Goal: Check status: Check status

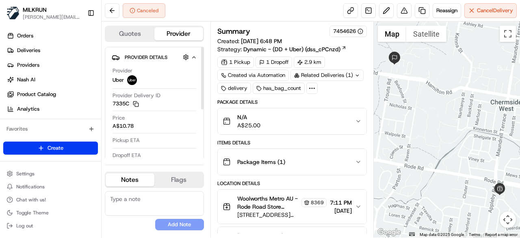
scroll to position [118, 0]
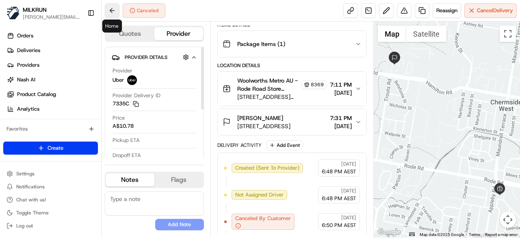
click at [115, 13] on button at bounding box center [112, 10] width 15 height 15
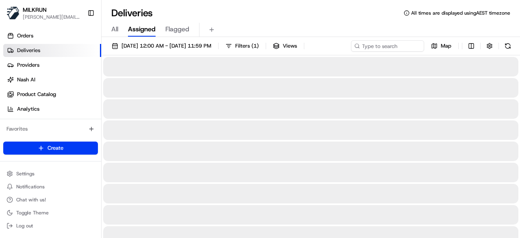
click at [378, 52] on div "[DATE] 12:00 AM - [DATE] 11:59 PM Filters ( 1 ) Views Map" at bounding box center [311, 47] width 419 height 15
click at [381, 40] on div "[DATE] 12:00 AM - [DATE] 11:59 PM Filters ( 1 ) Views Map" at bounding box center [311, 47] width 419 height 15
paste input "Aphrodite Madas"
type input "Aphrodite Madas"
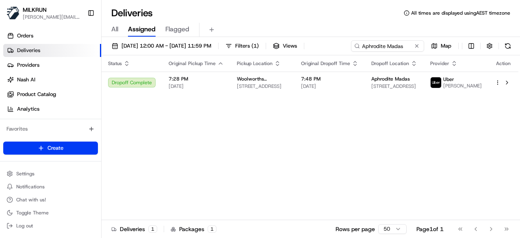
drag, startPoint x: 299, startPoint y: 164, endPoint x: 337, endPoint y: 113, distance: 63.2
click at [299, 164] on div "Status Original Pickup Time Pickup Location Original Dropoff Time Dropoff Locat…" at bounding box center [310, 137] width 417 height 165
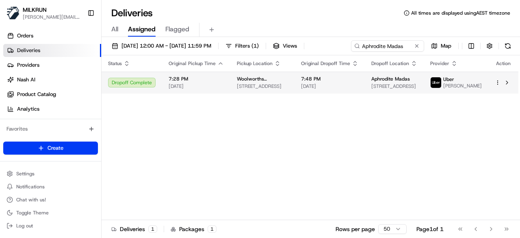
click at [424, 76] on td "Aphrodite Madas [STREET_ADDRESS]" at bounding box center [394, 83] width 59 height 22
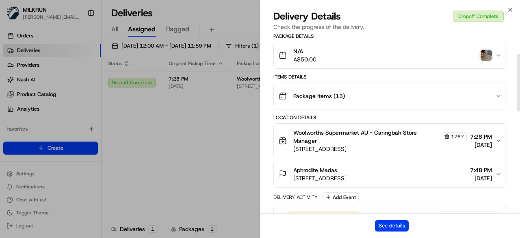
scroll to position [163, 0]
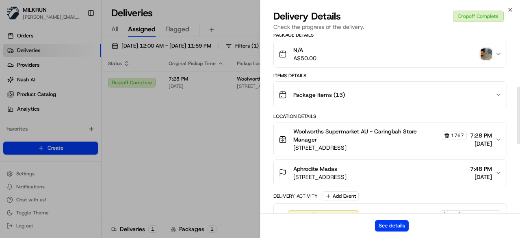
click at [486, 60] on img "button" at bounding box center [486, 53] width 11 height 11
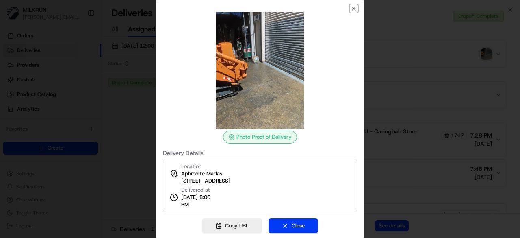
drag, startPoint x: 355, startPoint y: 11, endPoint x: 373, endPoint y: 44, distance: 37.6
click at [355, 11] on icon "button" at bounding box center [354, 8] width 7 height 7
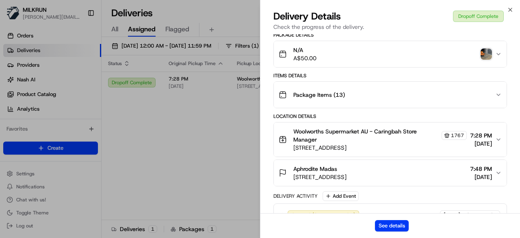
click at [392, 218] on div "See details" at bounding box center [391, 225] width 260 height 25
click at [393, 226] on button "See details" at bounding box center [392, 225] width 34 height 11
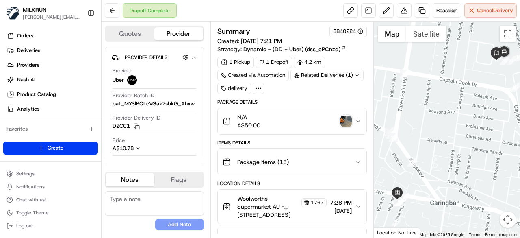
click at [343, 119] on img "button" at bounding box center [346, 120] width 11 height 11
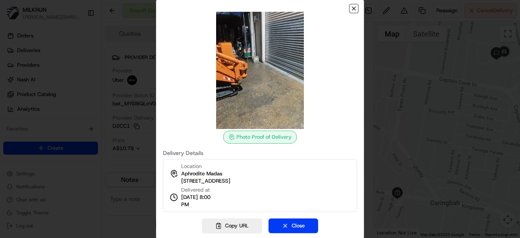
click at [352, 7] on icon "button" at bounding box center [354, 8] width 7 height 7
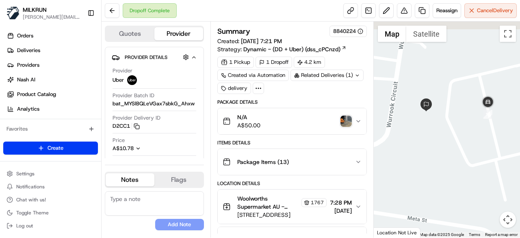
drag, startPoint x: 477, startPoint y: 104, endPoint x: 479, endPoint y: 124, distance: 19.3
click at [479, 124] on div at bounding box center [447, 130] width 147 height 216
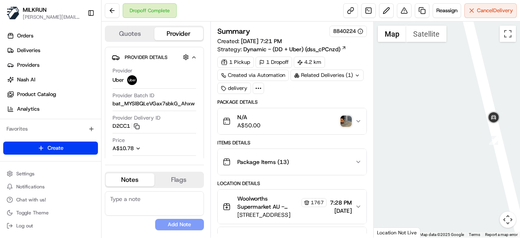
drag, startPoint x: 483, startPoint y: 136, endPoint x: 482, endPoint y: 98, distance: 37.4
click at [482, 98] on div at bounding box center [447, 130] width 147 height 216
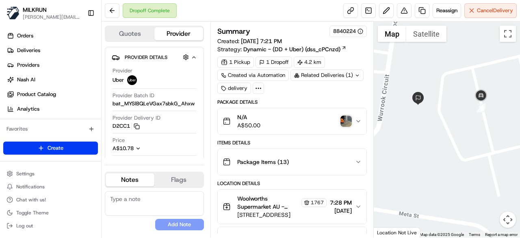
drag, startPoint x: 425, startPoint y: 145, endPoint x: 433, endPoint y: 147, distance: 8.4
click at [433, 147] on div at bounding box center [447, 130] width 147 height 216
